Goal: Find specific page/section: Find specific page/section

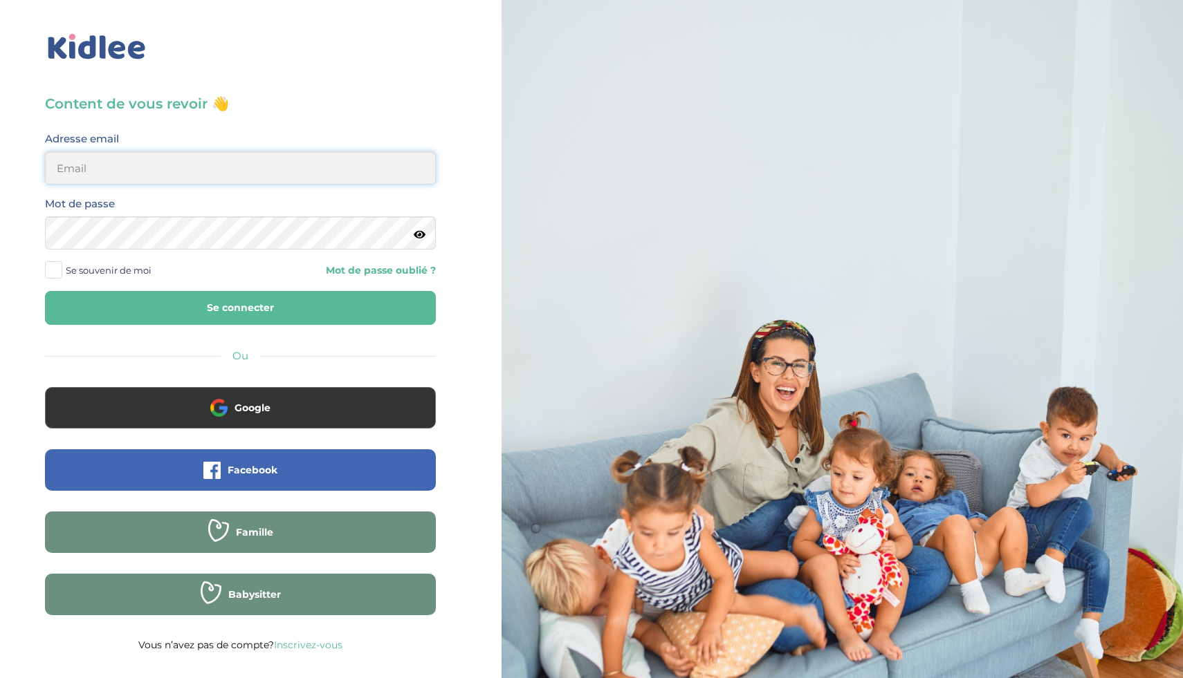
type input "ikramhaloui68@gmail.com"
click at [124, 306] on button "Se connecter" at bounding box center [240, 308] width 391 height 34
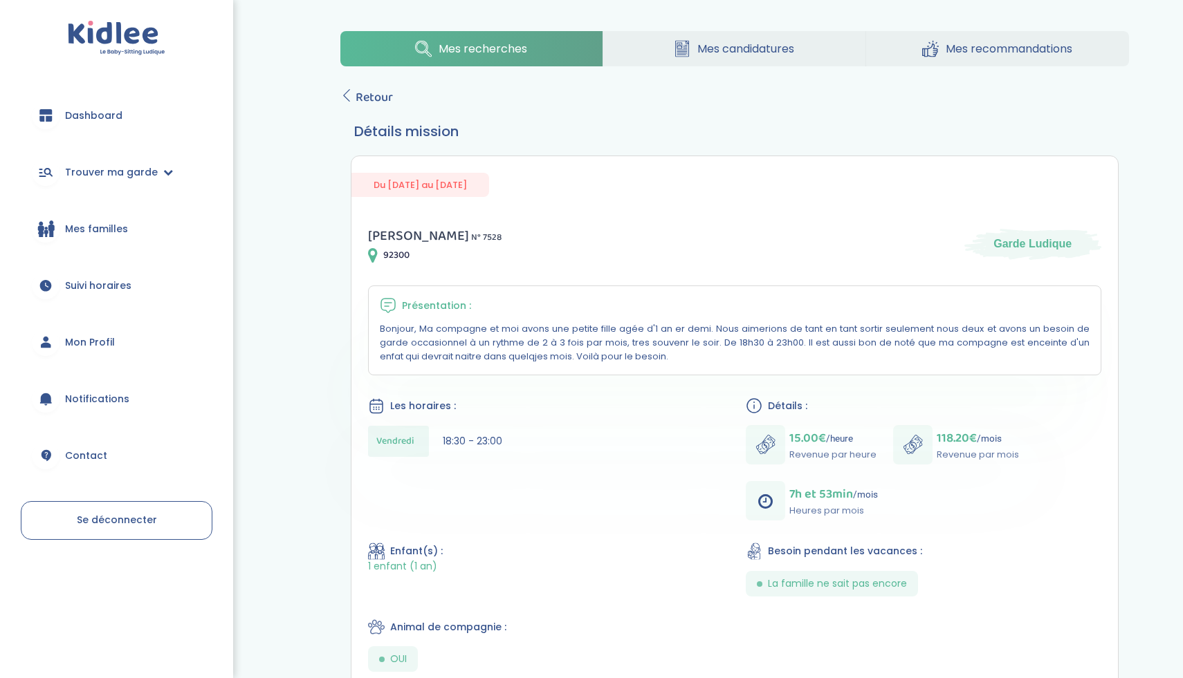
click at [751, 50] on span "Mes candidatures" at bounding box center [745, 48] width 97 height 17
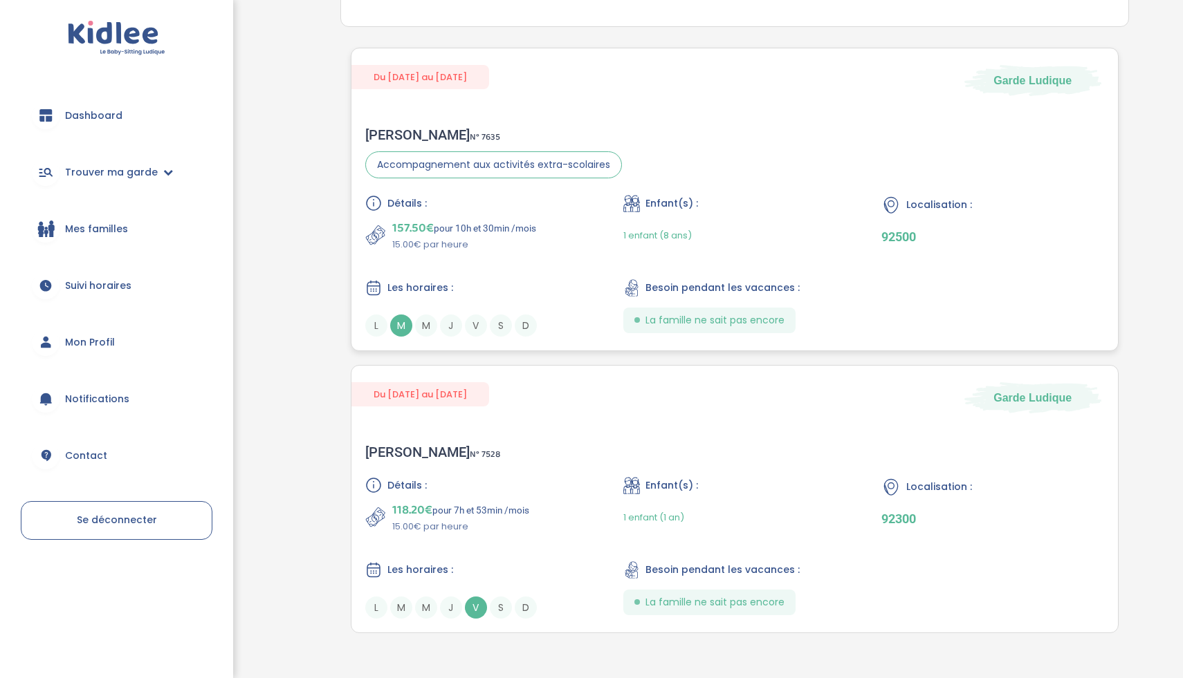
scroll to position [295, 0]
